Goal: Navigation & Orientation: Find specific page/section

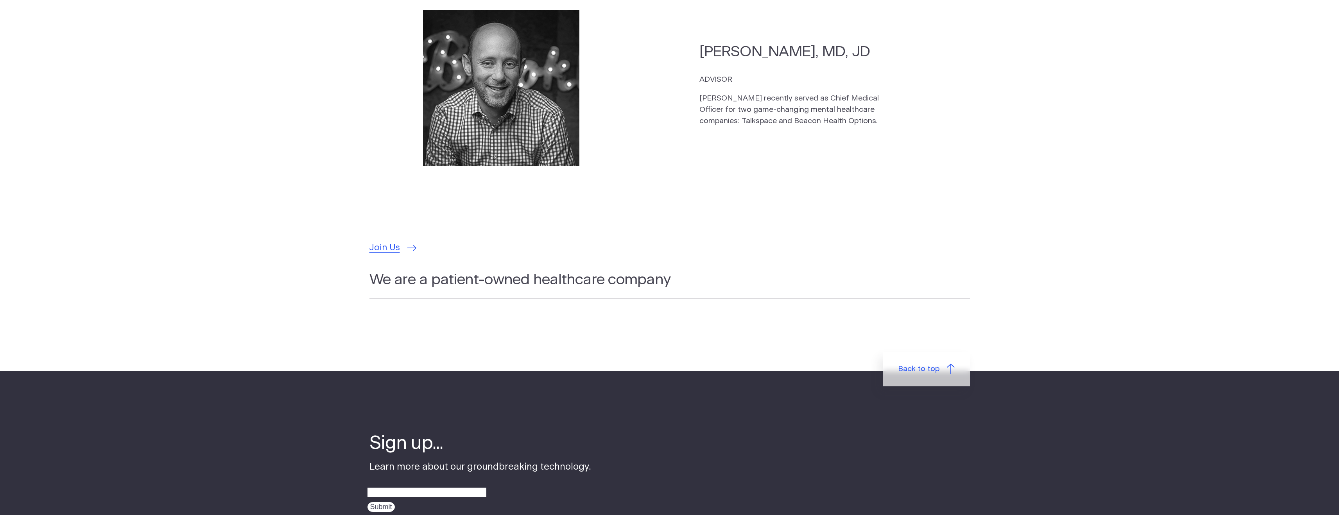
scroll to position [2222, 0]
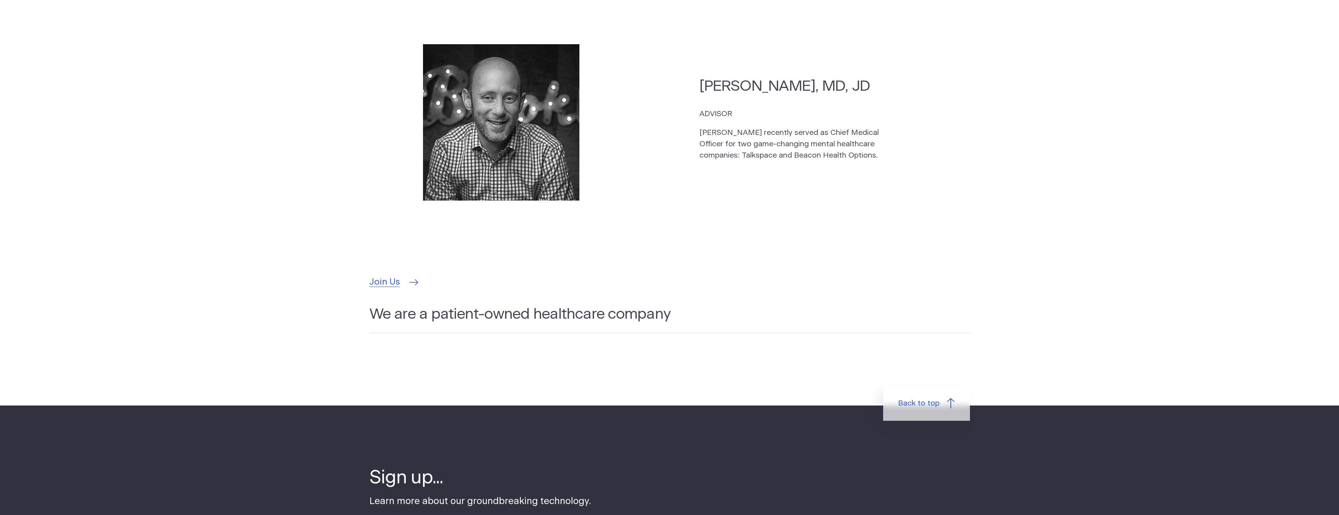
click at [389, 276] on span "Join Us" at bounding box center [384, 282] width 30 height 13
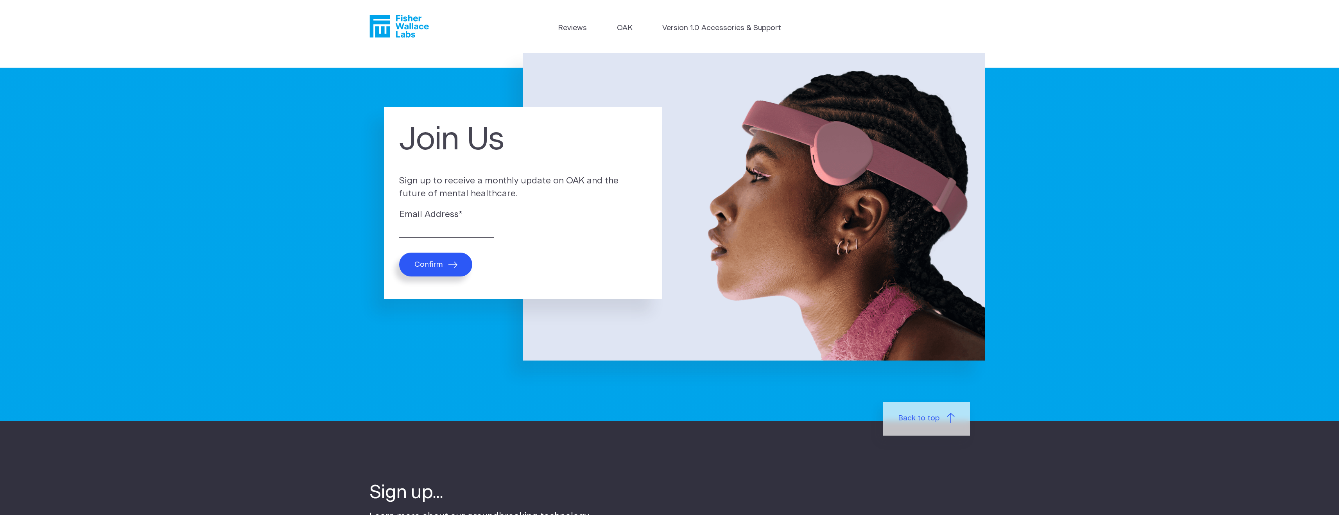
click at [408, 28] on icon "Fisher Wallace" at bounding box center [398, 26] width 59 height 23
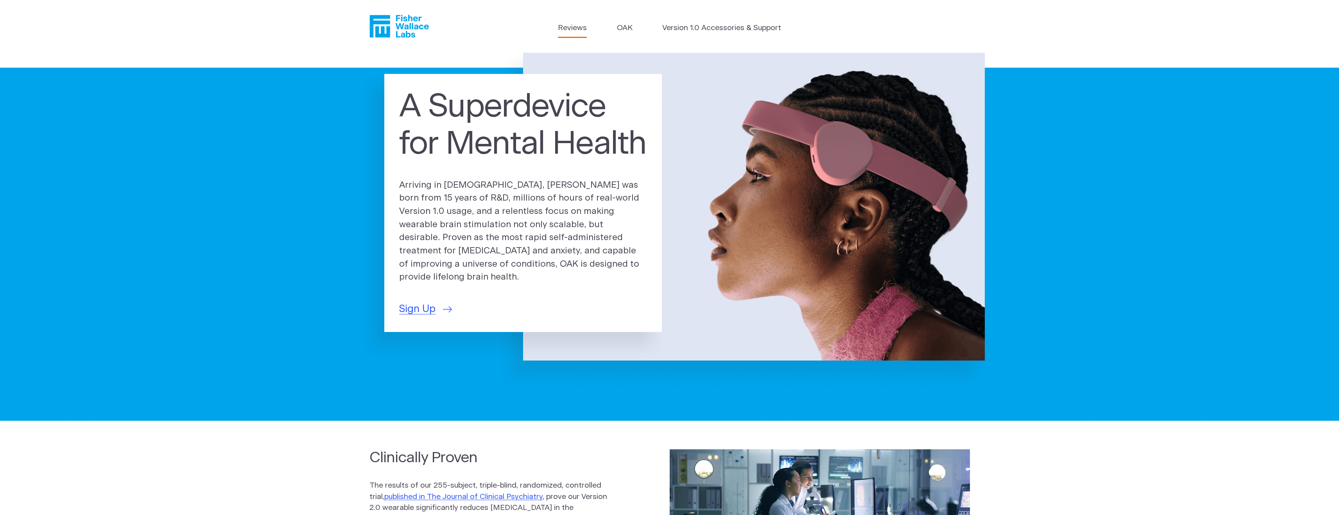
click at [579, 30] on link "Reviews" at bounding box center [572, 28] width 29 height 11
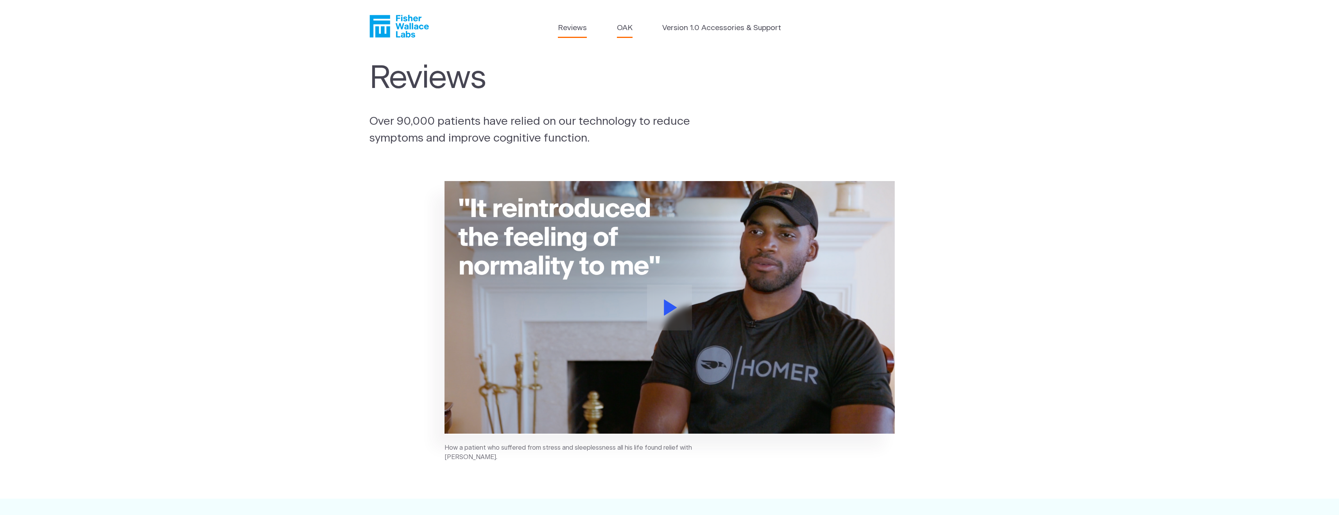
click at [617, 28] on link "OAK" at bounding box center [625, 28] width 16 height 11
